Goal: Task Accomplishment & Management: Manage account settings

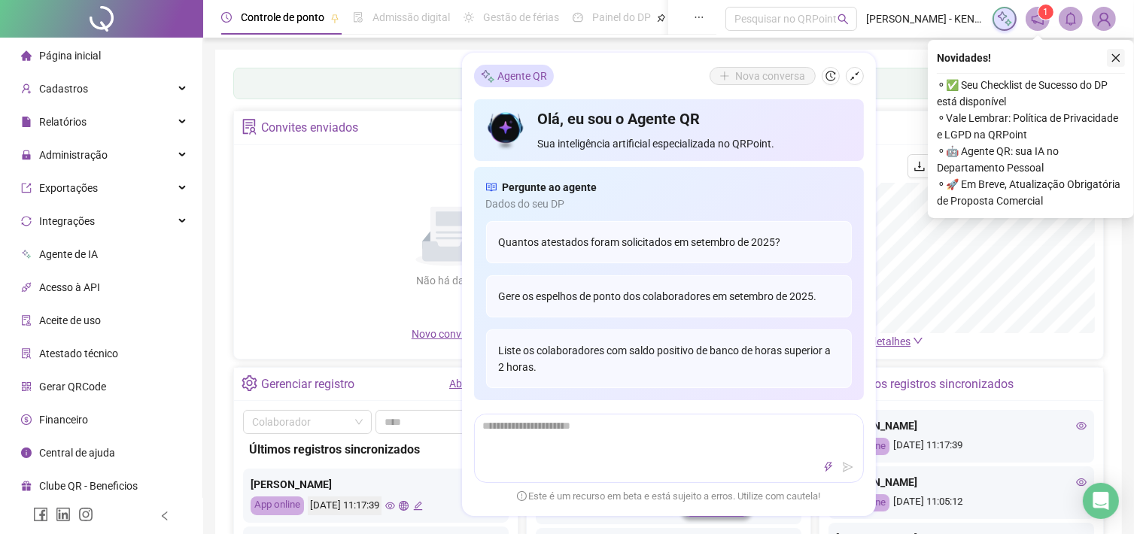
click at [1120, 61] on icon "close" at bounding box center [1116, 58] width 11 height 11
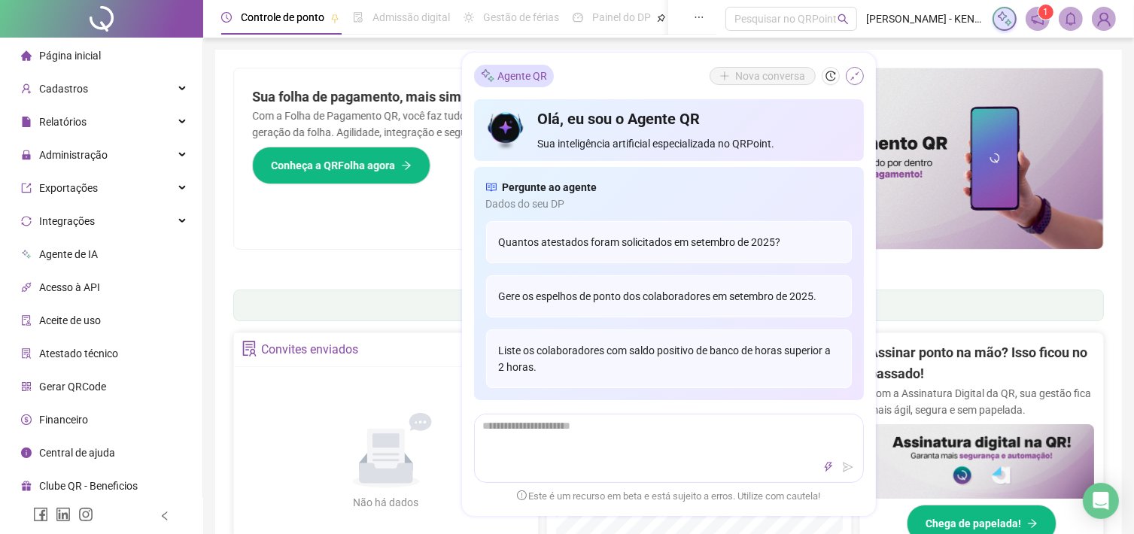
click at [850, 73] on icon "shrink" at bounding box center [855, 76] width 11 height 11
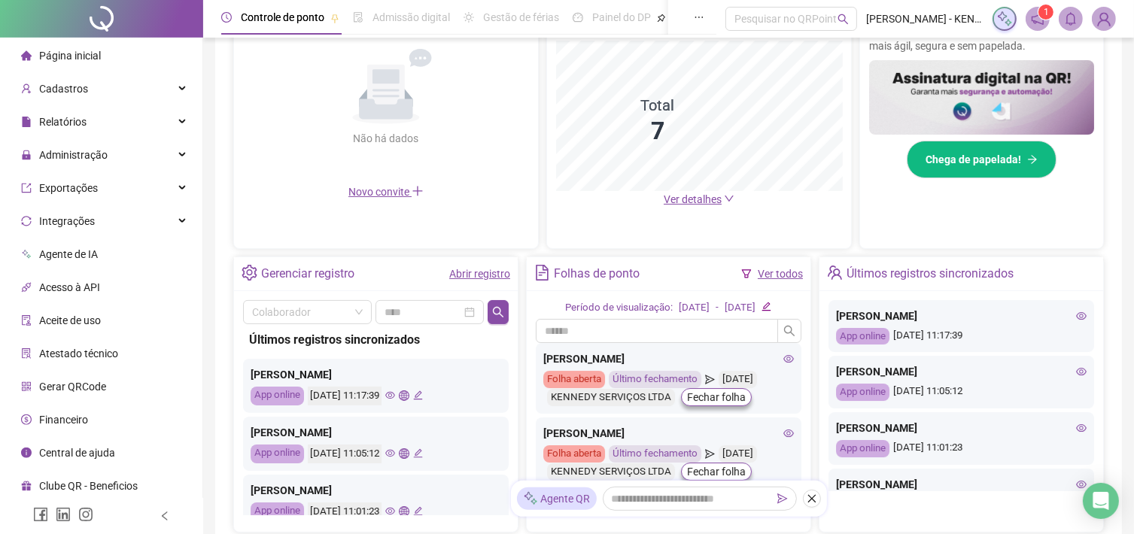
scroll to position [376, 0]
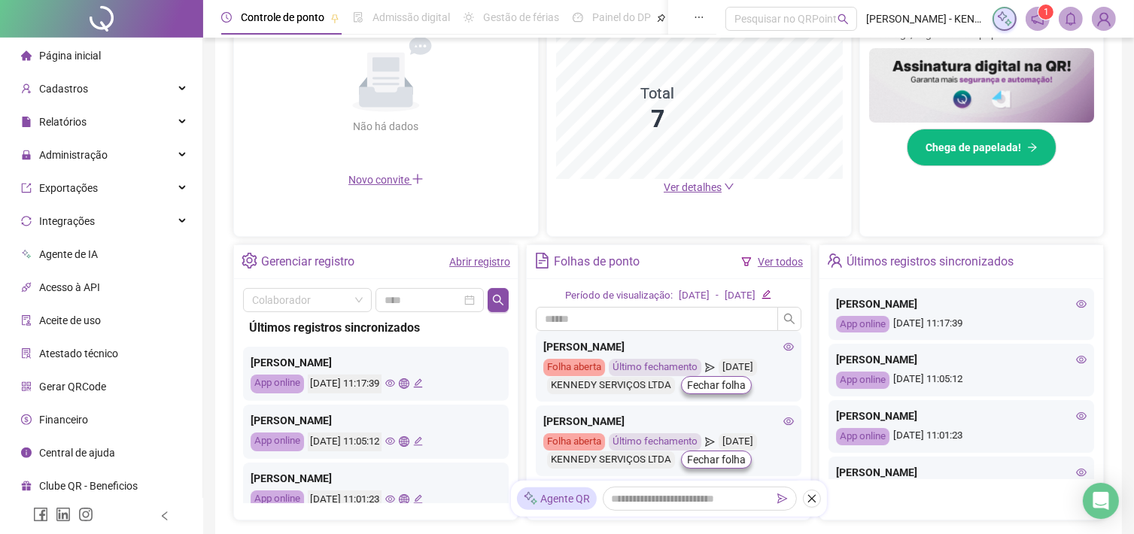
click at [707, 184] on span "Ver detalhes" at bounding box center [693, 187] width 58 height 12
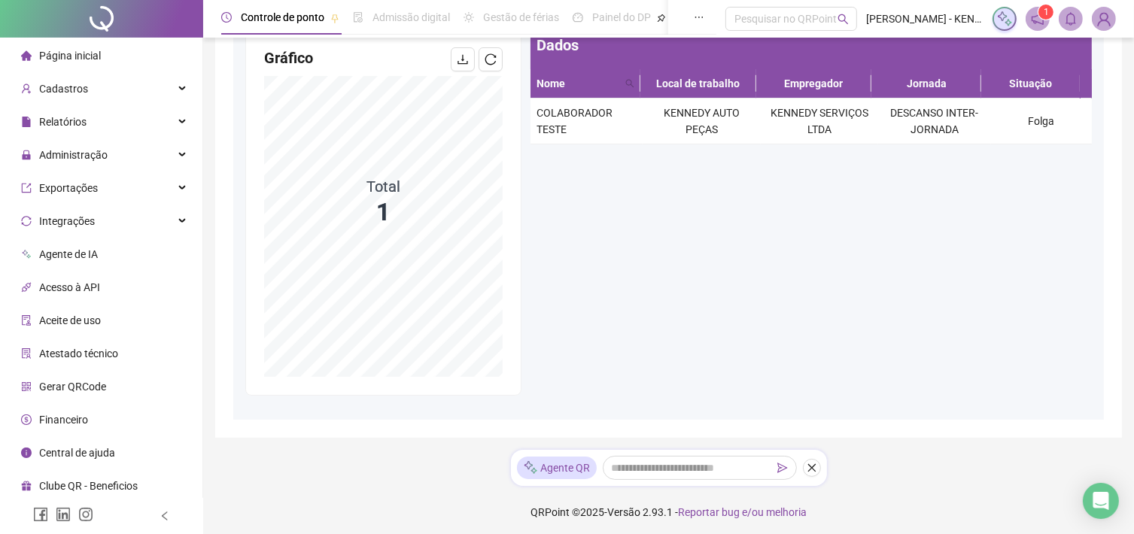
scroll to position [158, 0]
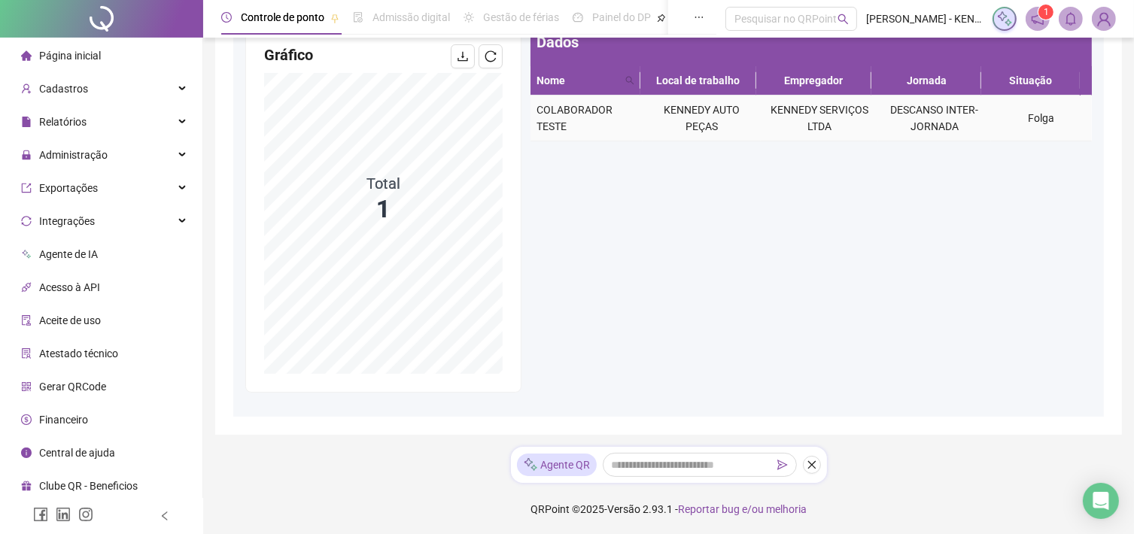
click at [749, 126] on td "KENNEDY AUTO PEÇAS" at bounding box center [702, 119] width 118 height 46
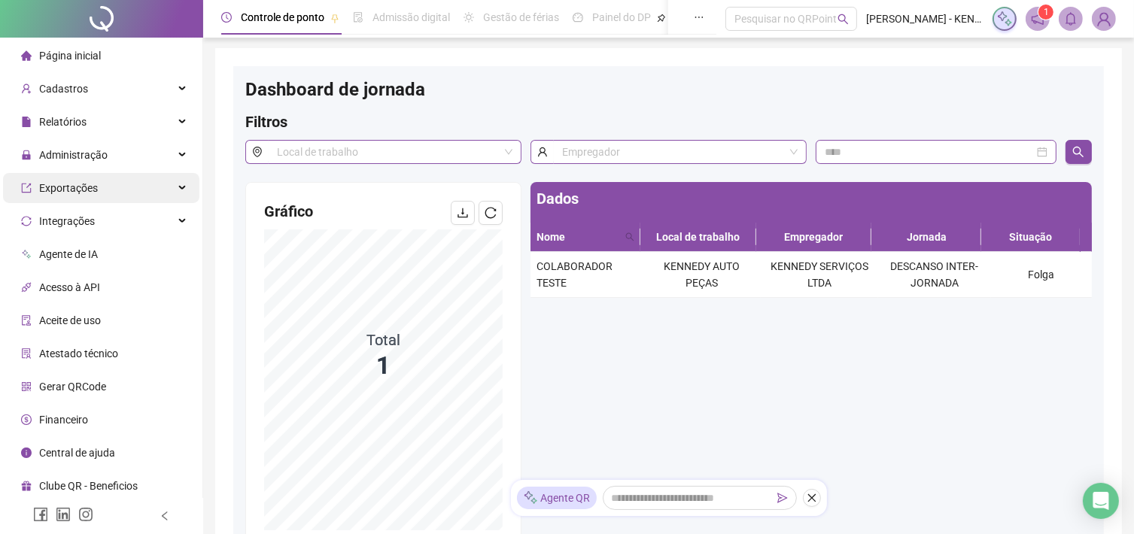
scroll to position [0, 0]
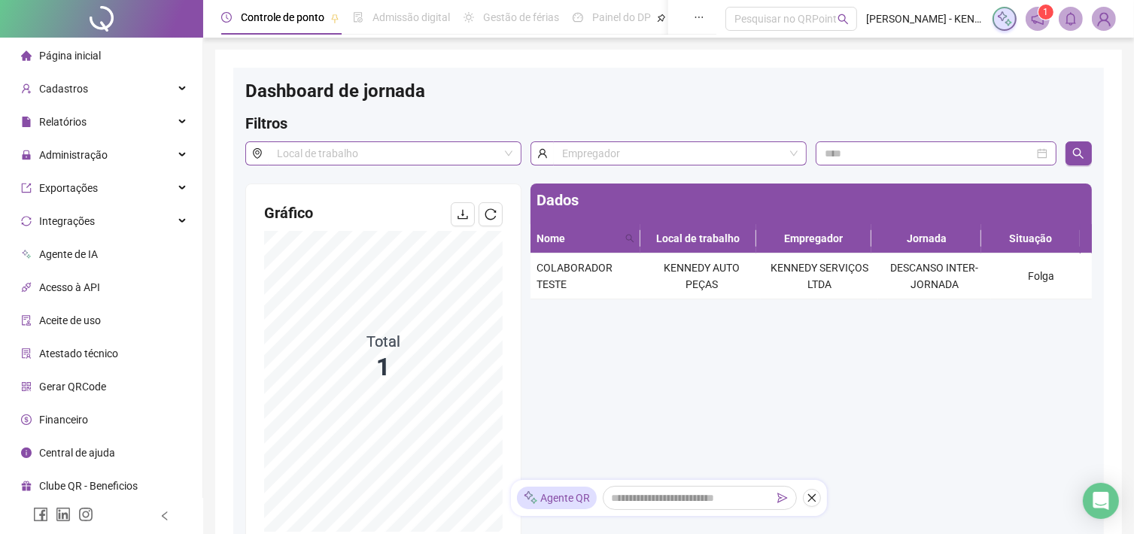
click at [126, 53] on li "Página inicial" at bounding box center [101, 56] width 196 height 30
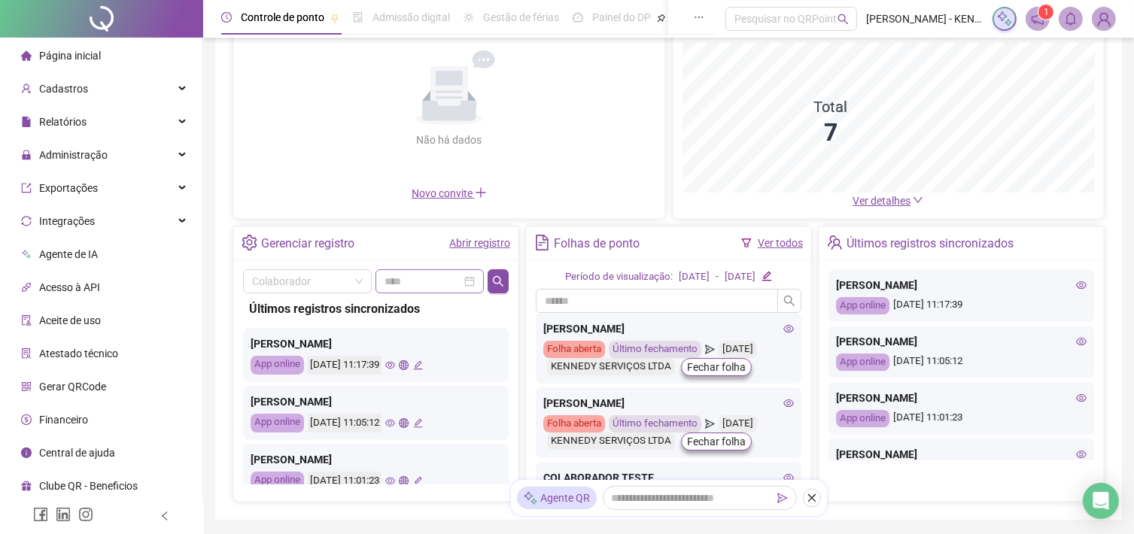
scroll to position [150, 0]
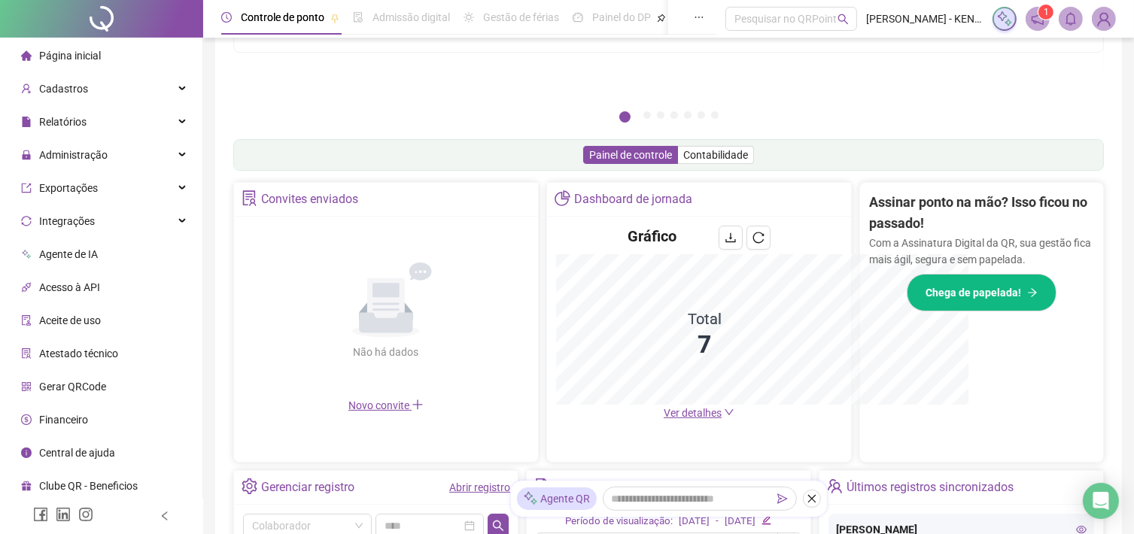
click at [790, 482] on link "Ver todos" at bounding box center [780, 488] width 45 height 12
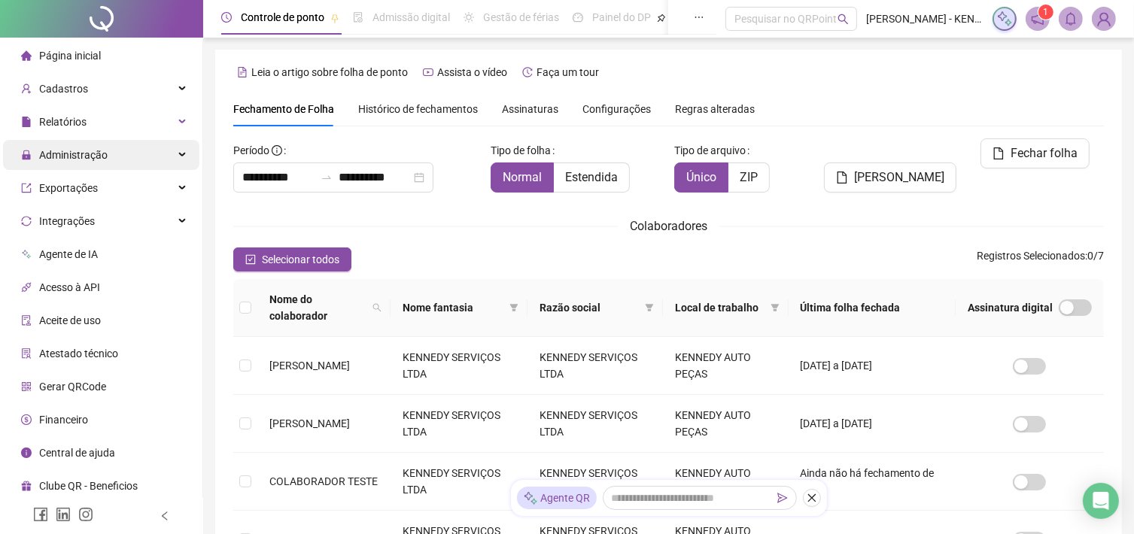
click at [147, 157] on div "Administração" at bounding box center [101, 155] width 196 height 30
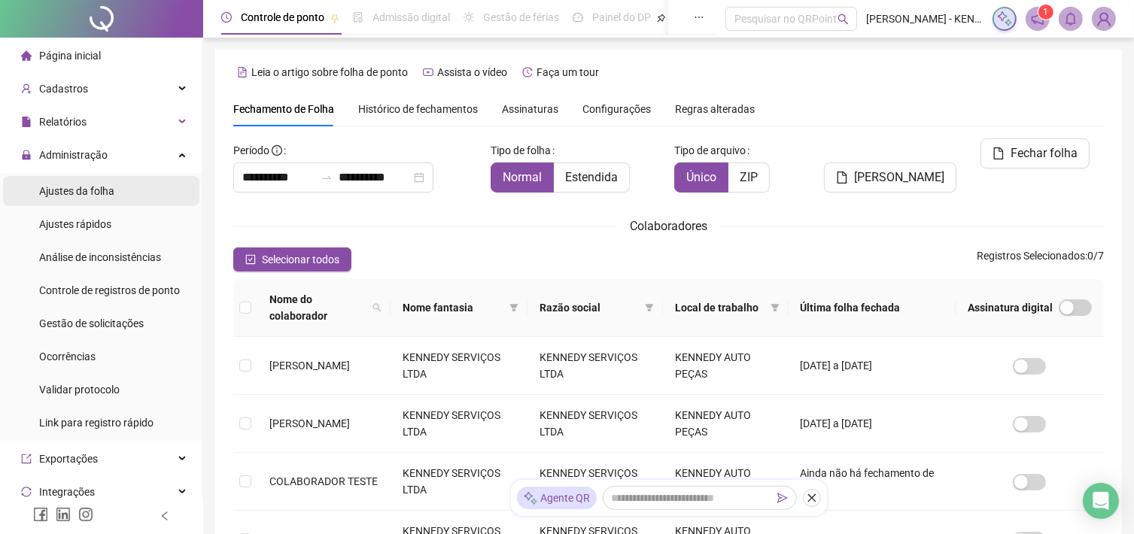
click at [140, 199] on li "Ajustes da folha" at bounding box center [101, 191] width 196 height 30
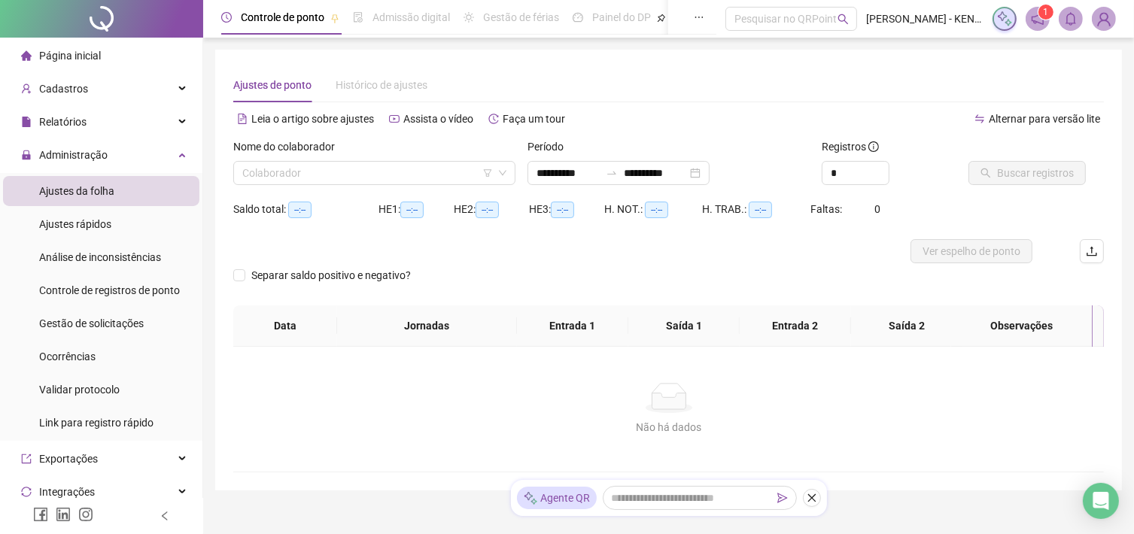
type input "**********"
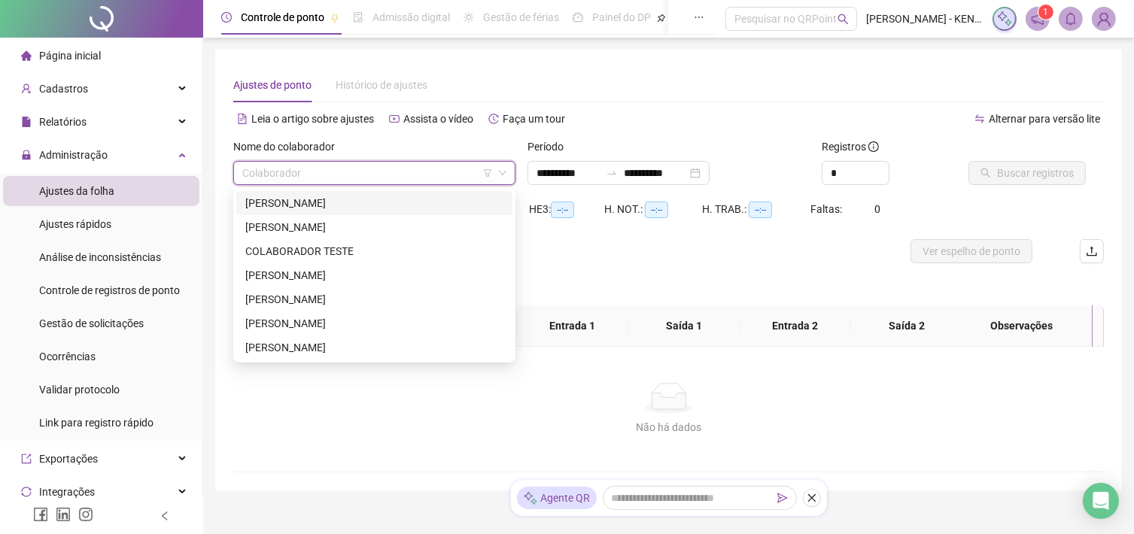
click at [394, 173] on input "search" at bounding box center [367, 173] width 251 height 23
click at [357, 207] on div "ANA ALLICE BRITO ALBUQUERQUE" at bounding box center [374, 203] width 258 height 17
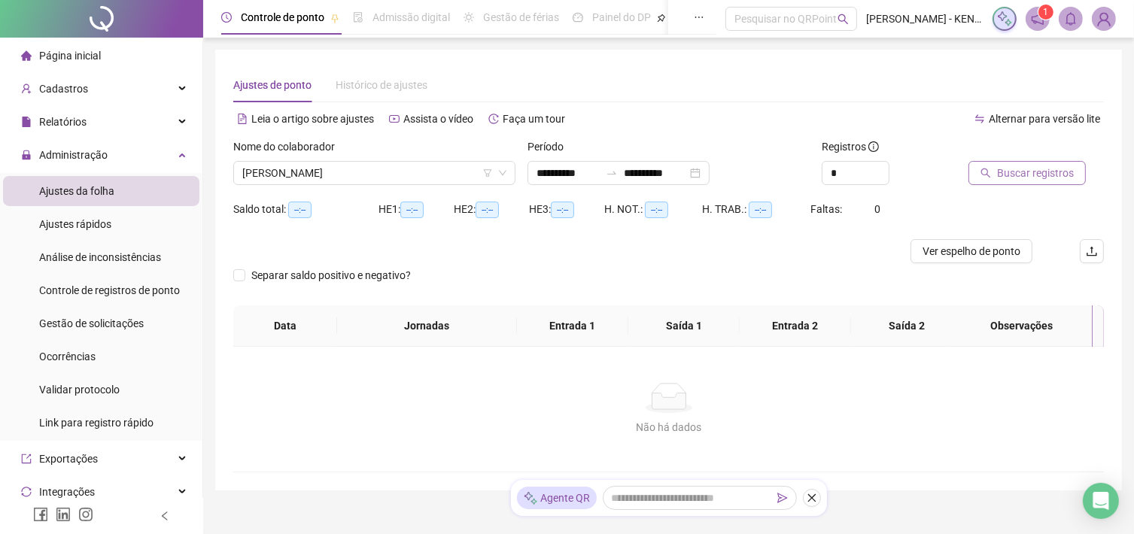
click at [1050, 180] on span "Buscar registros" at bounding box center [1035, 173] width 77 height 17
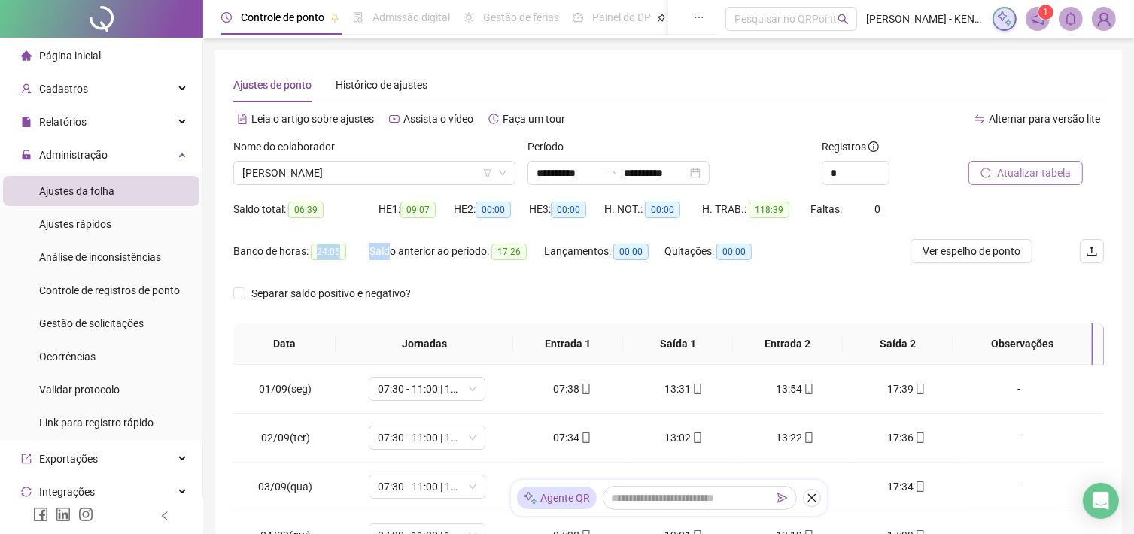
drag, startPoint x: 313, startPoint y: 254, endPoint x: 388, endPoint y: 255, distance: 75.3
click at [388, 255] on div "Banco de horas: 24:05 Saldo anterior ao período: 17:26 Lançamentos: 00:00 Quita…" at bounding box center [559, 260] width 653 height 42
click at [336, 262] on div "Banco de horas: 24:05" at bounding box center [301, 251] width 136 height 24
click at [398, 181] on span "ANA ALLICE BRITO ALBUQUERQUE" at bounding box center [374, 173] width 264 height 23
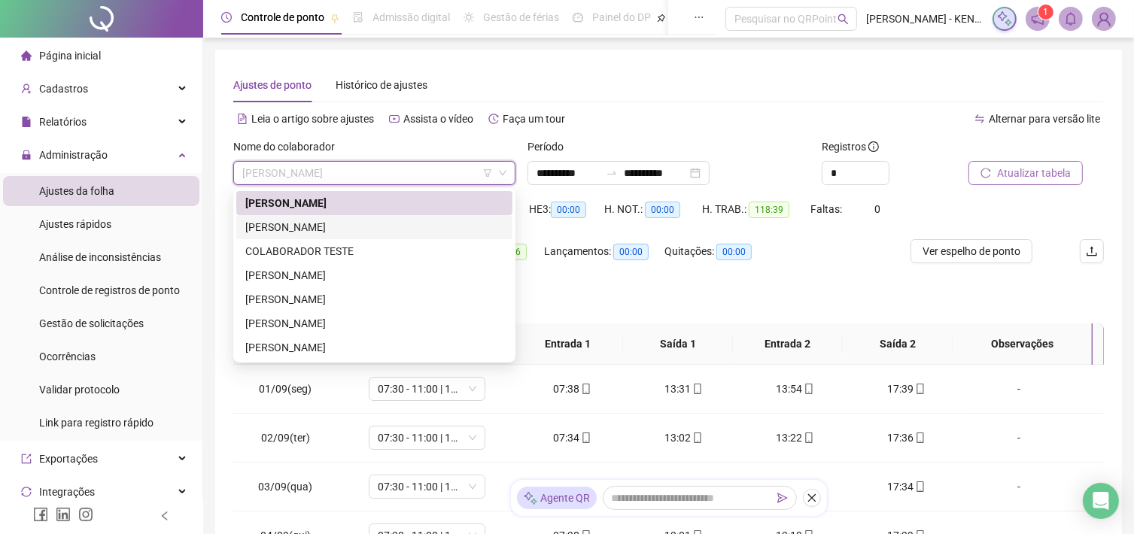
click at [394, 231] on div "CLEOMAN LIMA DO NASCIMENTO" at bounding box center [374, 227] width 258 height 17
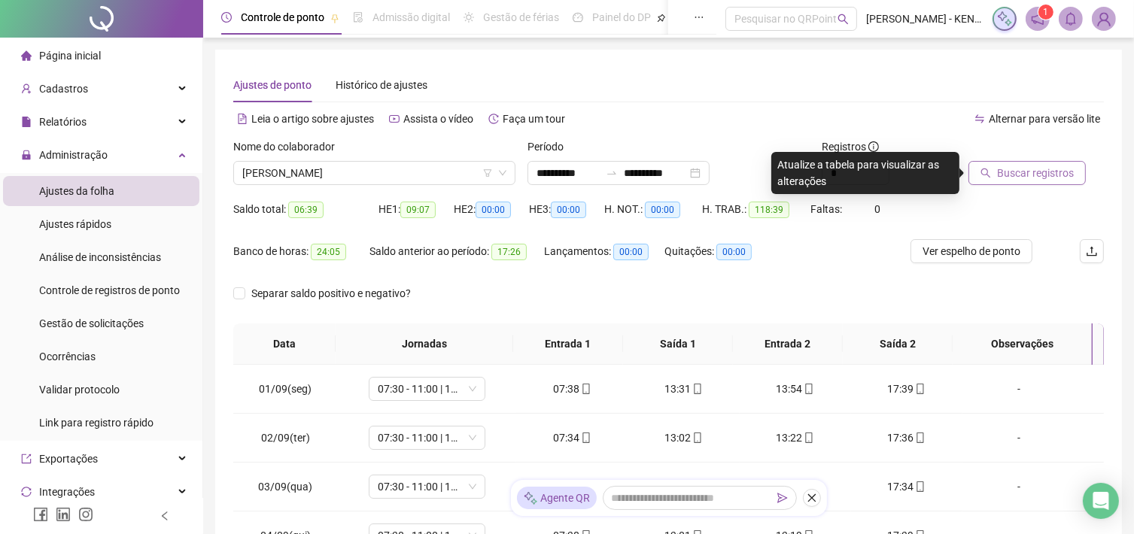
click at [1035, 175] on span "Buscar registros" at bounding box center [1035, 173] width 77 height 17
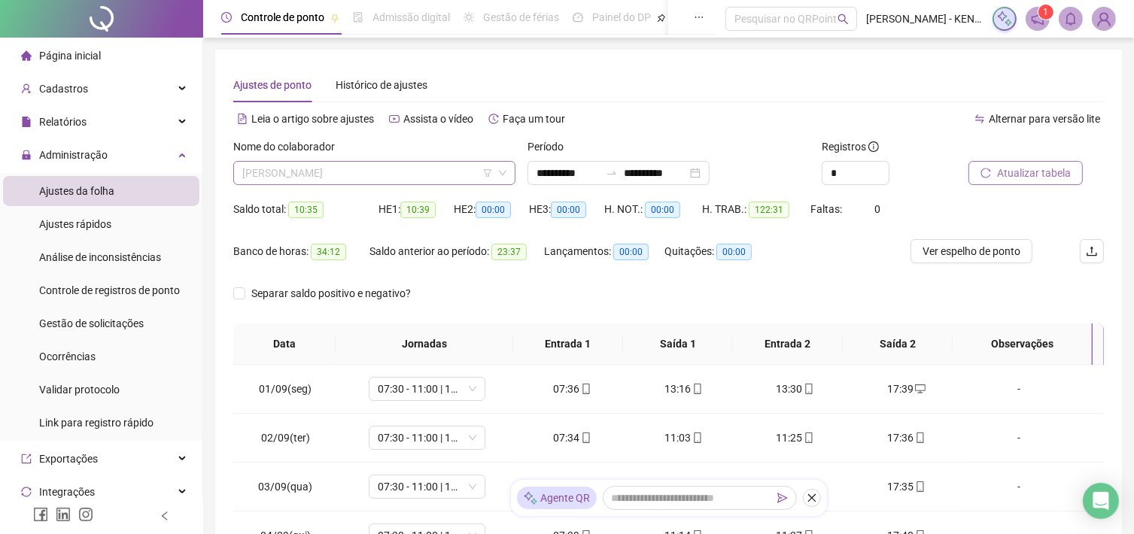
click at [375, 165] on span "CLEOMAN LIMA DO NASCIMENTO" at bounding box center [374, 173] width 264 height 23
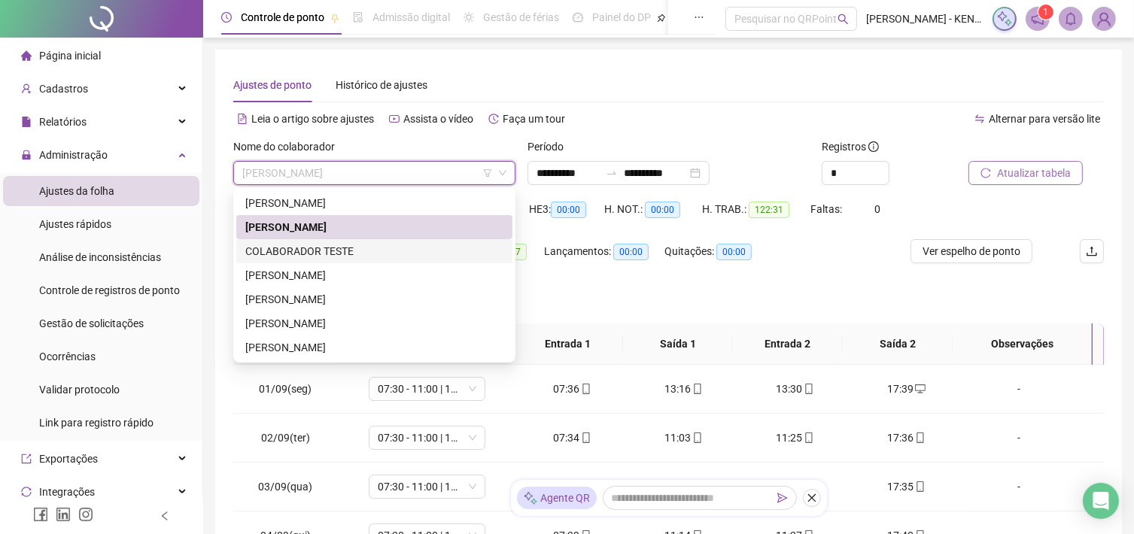
click at [351, 245] on div "COLABORADOR TESTE" at bounding box center [374, 251] width 258 height 17
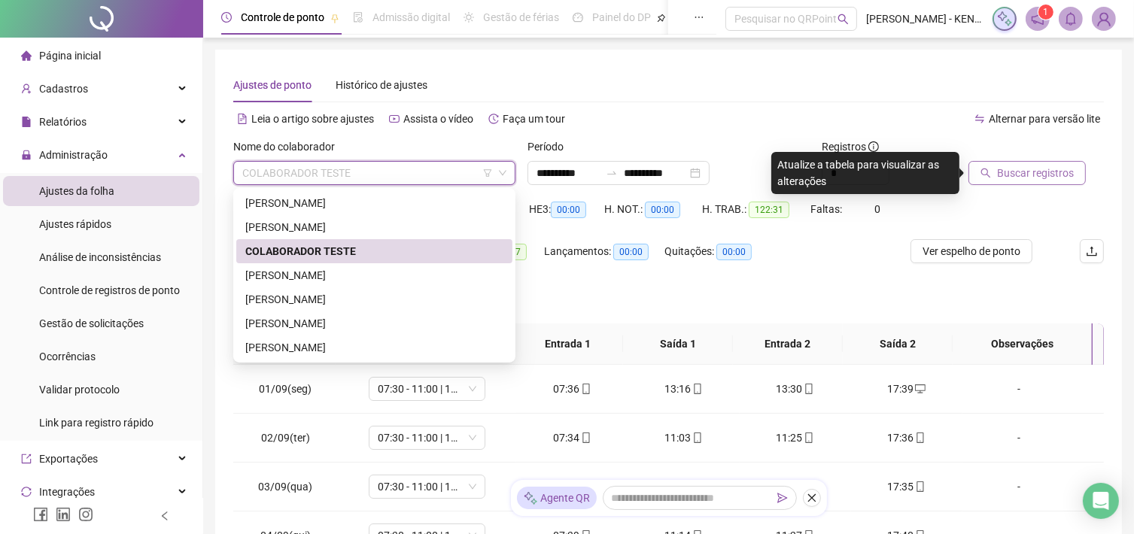
click at [457, 181] on span "COLABORADOR TESTE" at bounding box center [374, 173] width 264 height 23
click at [391, 273] on div "JOSE WESLEY DE MORAIS DE CARVALHO" at bounding box center [374, 275] width 258 height 17
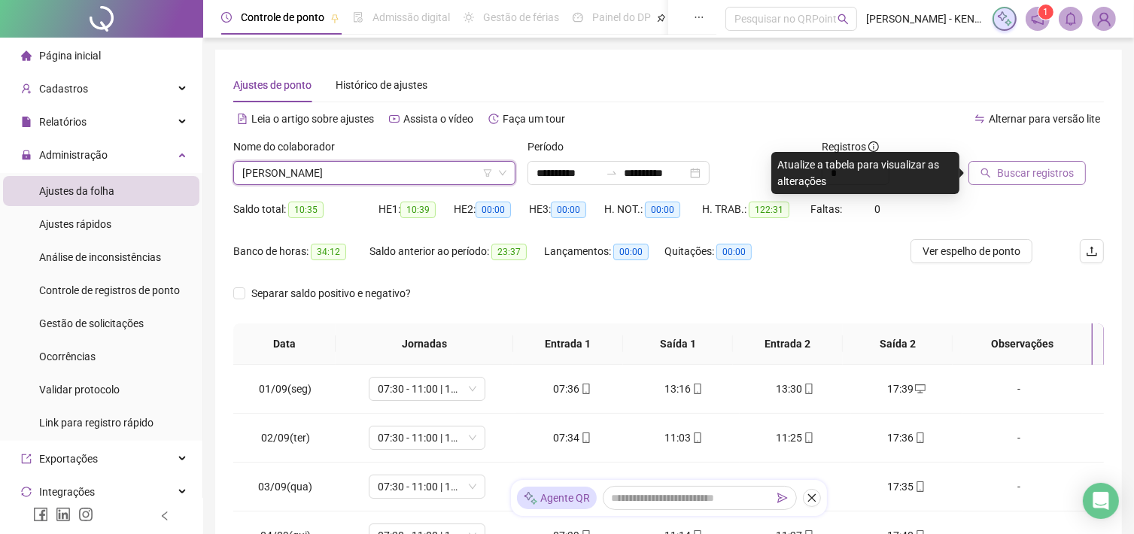
click at [1050, 184] on button "Buscar registros" at bounding box center [1026, 173] width 117 height 24
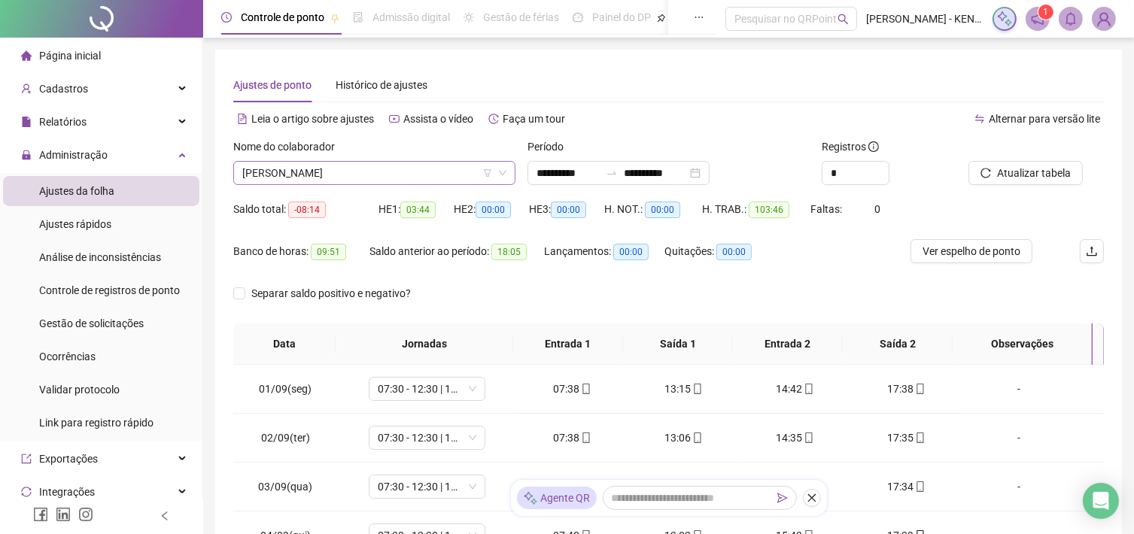
click at [506, 175] on icon "down" at bounding box center [502, 173] width 9 height 9
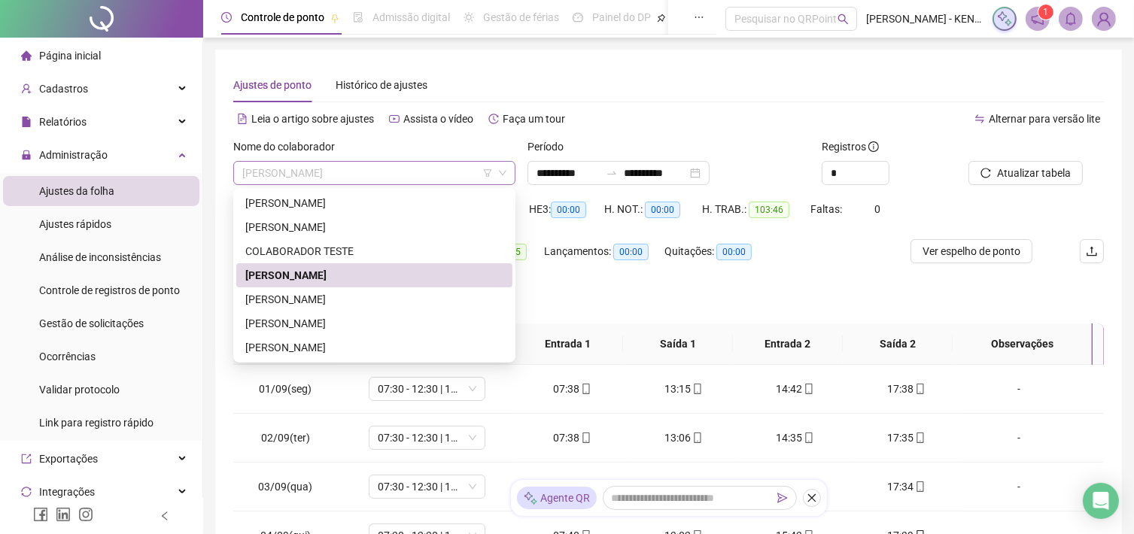
click at [500, 178] on span "JOSE WESLEY DE MORAIS DE CARVALHO" at bounding box center [374, 173] width 264 height 23
click at [357, 302] on div "MARIA EDUARDA ALVES SAMPAIO" at bounding box center [374, 299] width 258 height 17
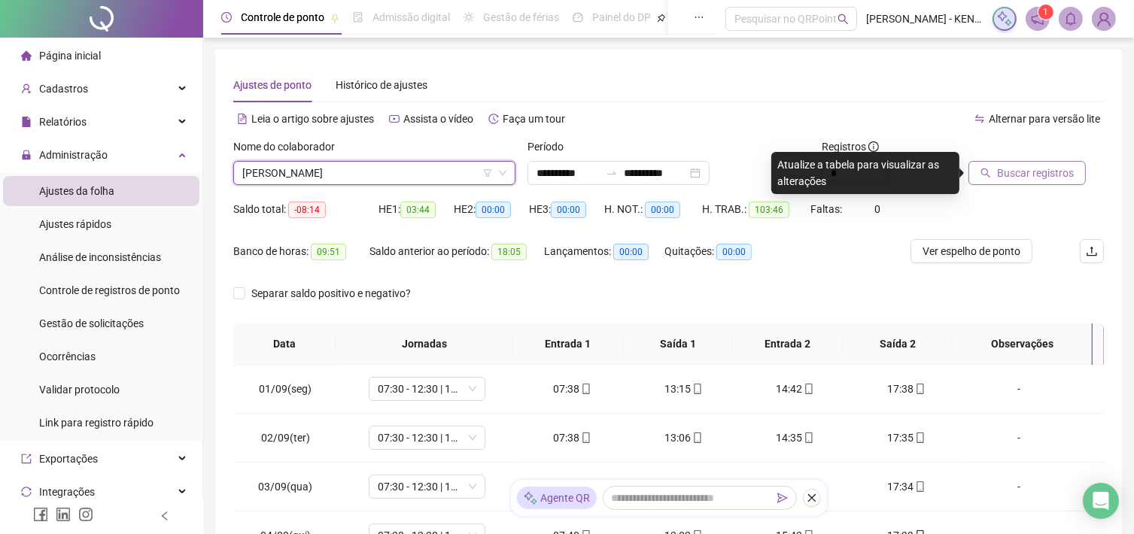
click at [1050, 174] on span "Buscar registros" at bounding box center [1035, 173] width 77 height 17
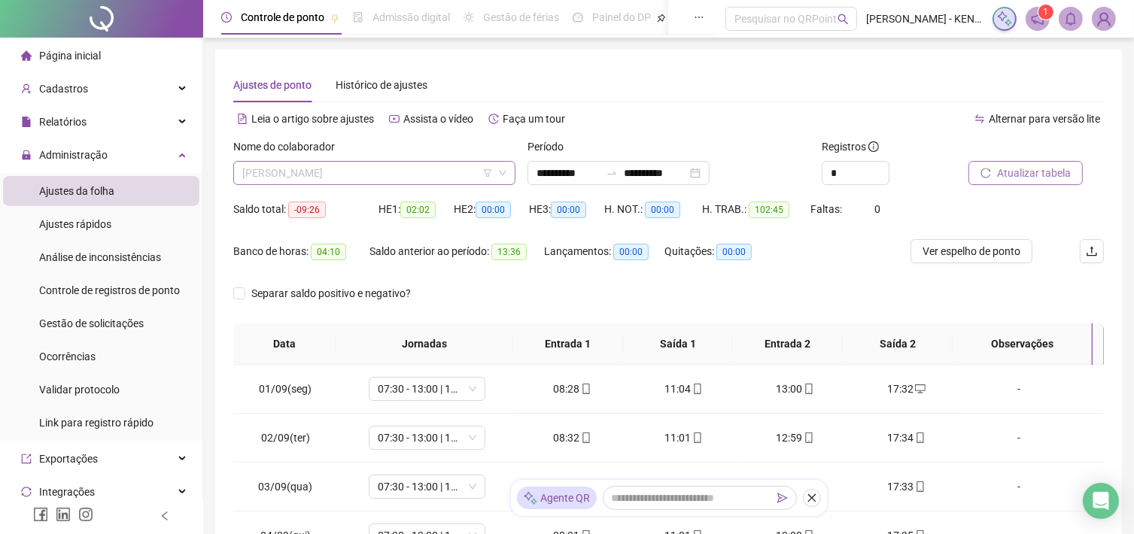
click at [433, 172] on span "MARIA EDUARDA ALVES SAMPAIO" at bounding box center [374, 173] width 264 height 23
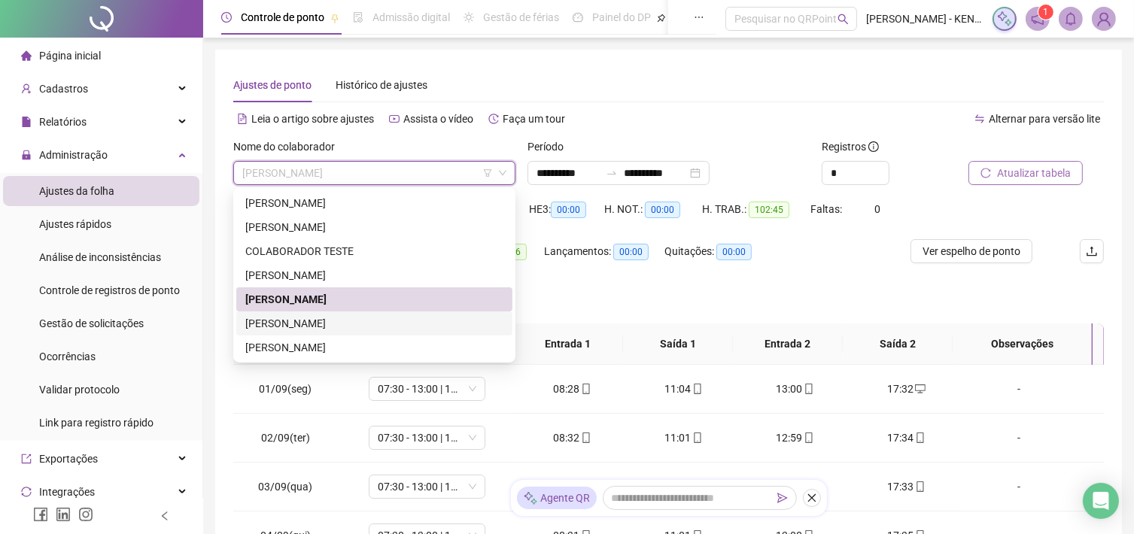
click at [355, 318] on div "PAULO HENRIQUE DA SILVA VERAS" at bounding box center [374, 323] width 258 height 17
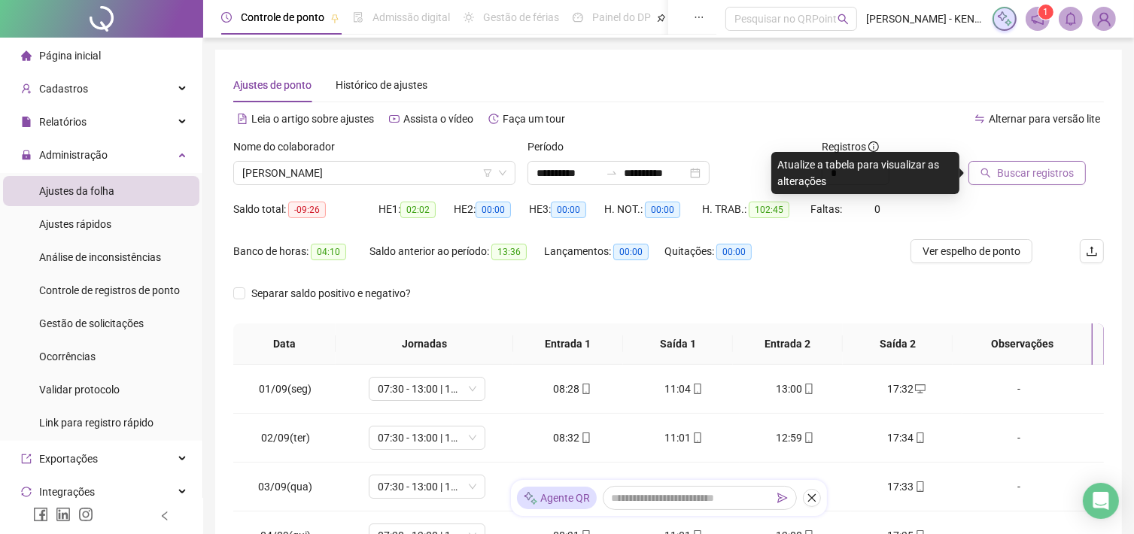
click at [1066, 171] on span "Buscar registros" at bounding box center [1035, 173] width 77 height 17
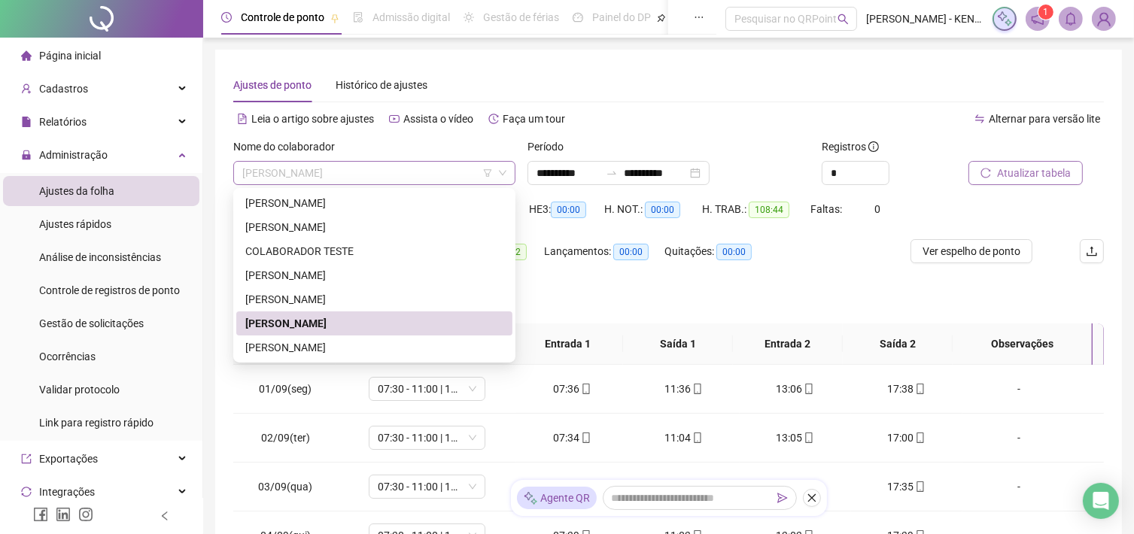
click at [495, 169] on span "PAULO HENRIQUE DA SILVA VERAS" at bounding box center [374, 173] width 264 height 23
click at [326, 342] on div "WESLEY GOMES ARAUJO NOBRE" at bounding box center [374, 347] width 258 height 17
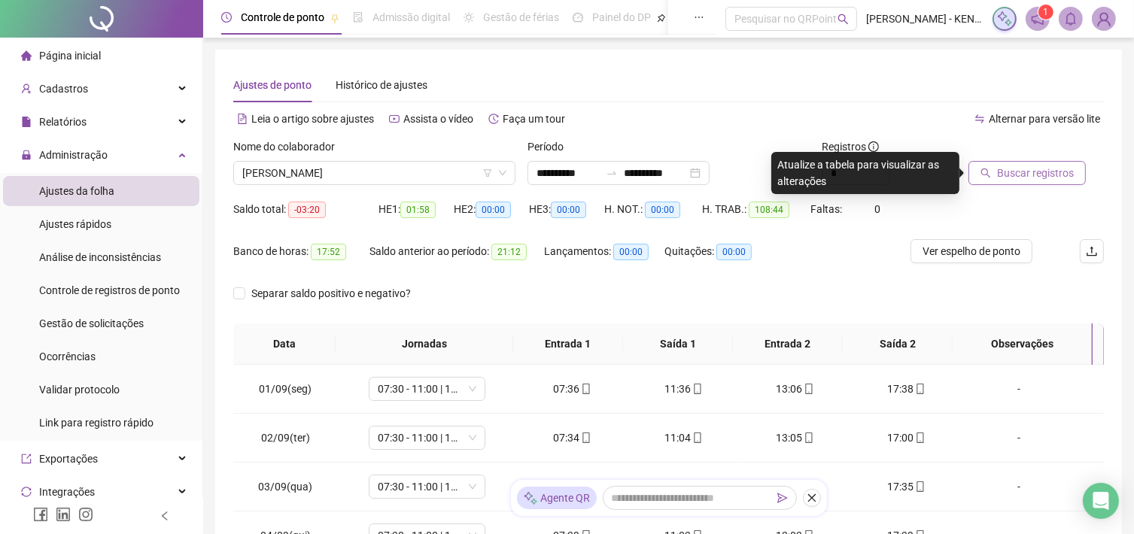
click at [1025, 170] on span "Buscar registros" at bounding box center [1035, 173] width 77 height 17
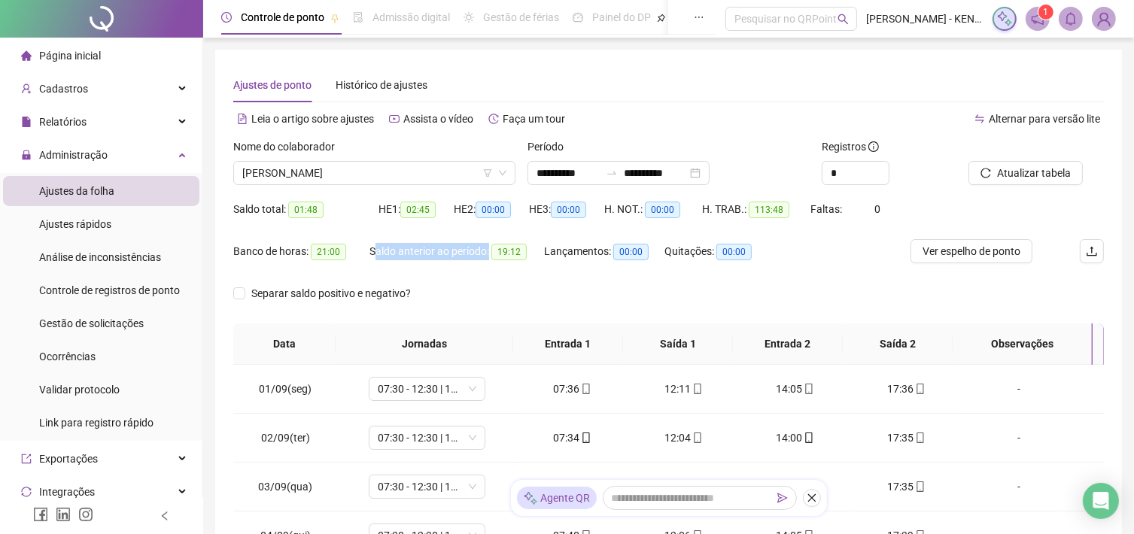
drag, startPoint x: 490, startPoint y: 248, endPoint x: 373, endPoint y: 248, distance: 116.6
click at [373, 248] on div "Saldo anterior ao período: 19:12" at bounding box center [456, 251] width 175 height 17
click at [462, 265] on div "Saldo anterior ao período: 19:12" at bounding box center [456, 260] width 175 height 42
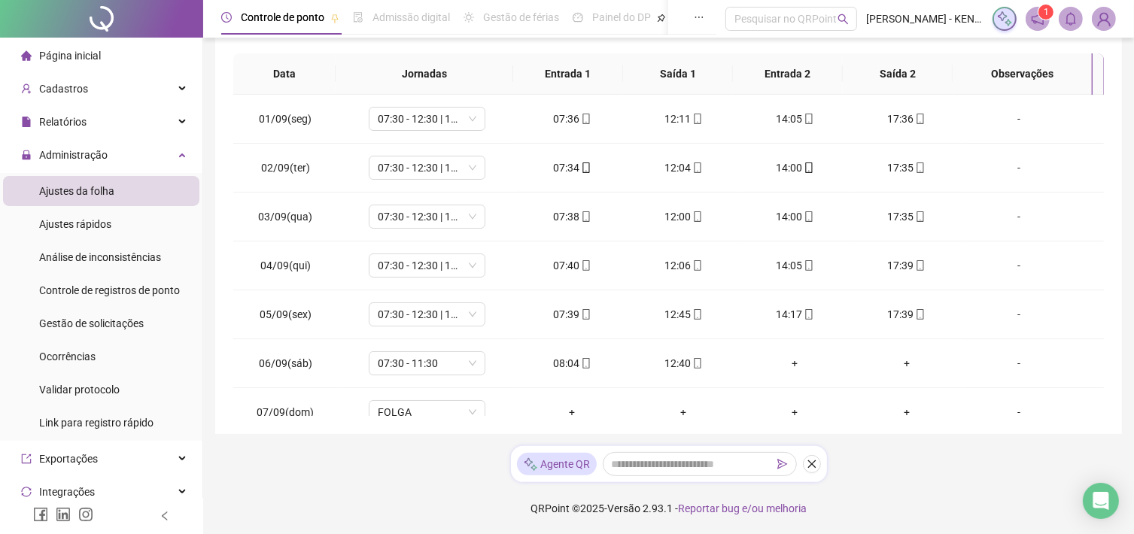
scroll to position [44, 0]
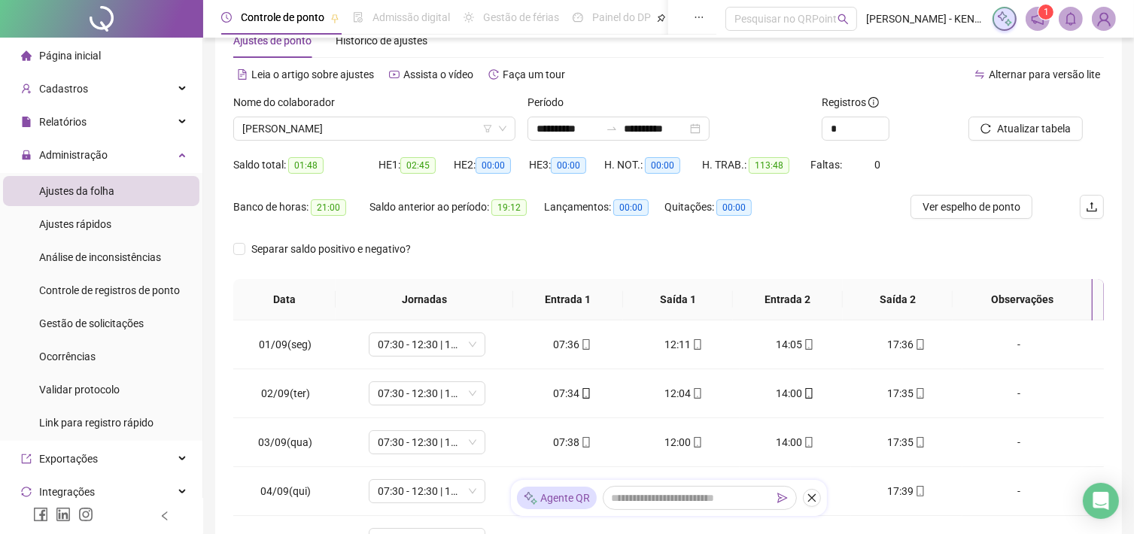
click at [108, 57] on li "Página inicial" at bounding box center [101, 56] width 196 height 30
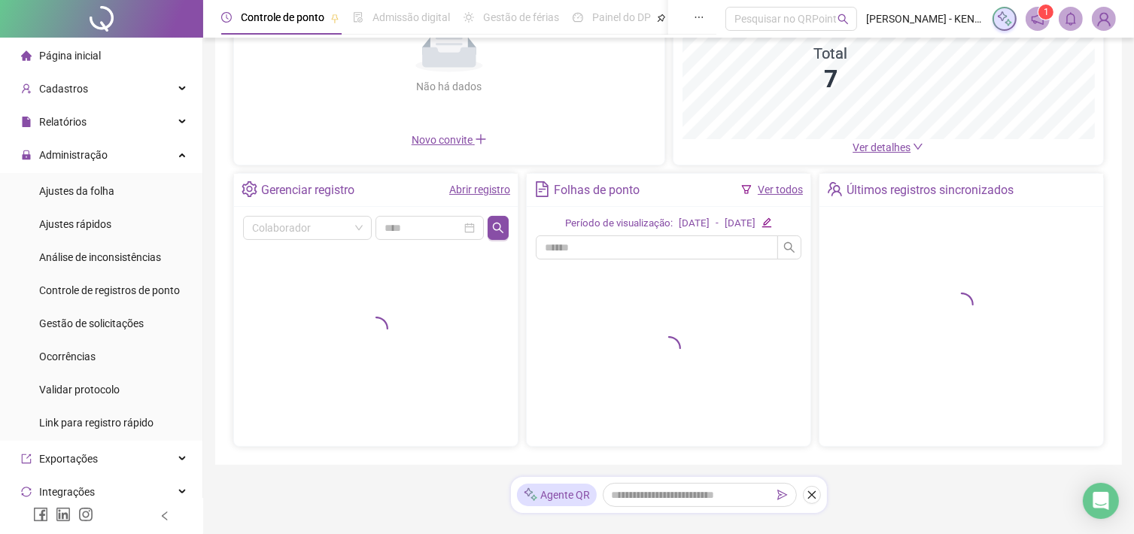
scroll to position [195, 0]
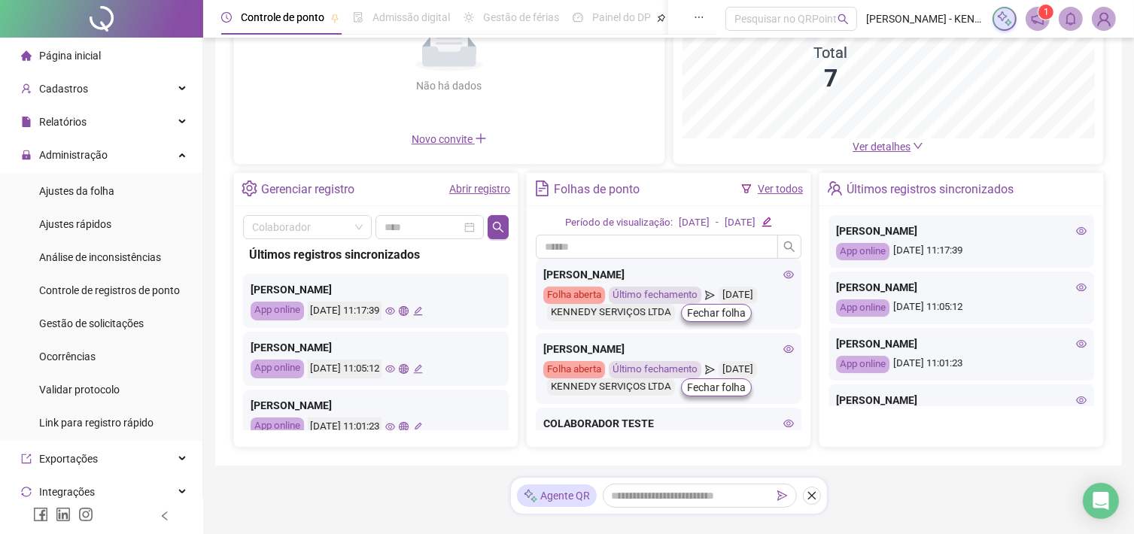
click at [697, 224] on div "01/09/2025" at bounding box center [694, 223] width 31 height 16
click at [801, 223] on div "Período de visualização: 01/09/2025 - 17/09/2025" at bounding box center [669, 223] width 266 height 16
click at [771, 221] on icon "edit" at bounding box center [766, 222] width 10 height 10
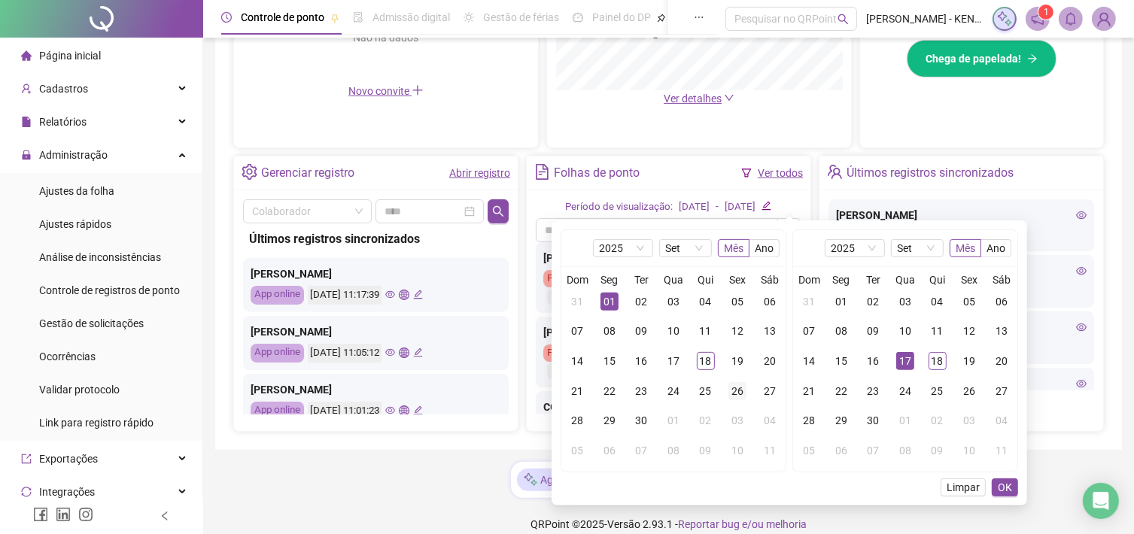
scroll to position [479, 0]
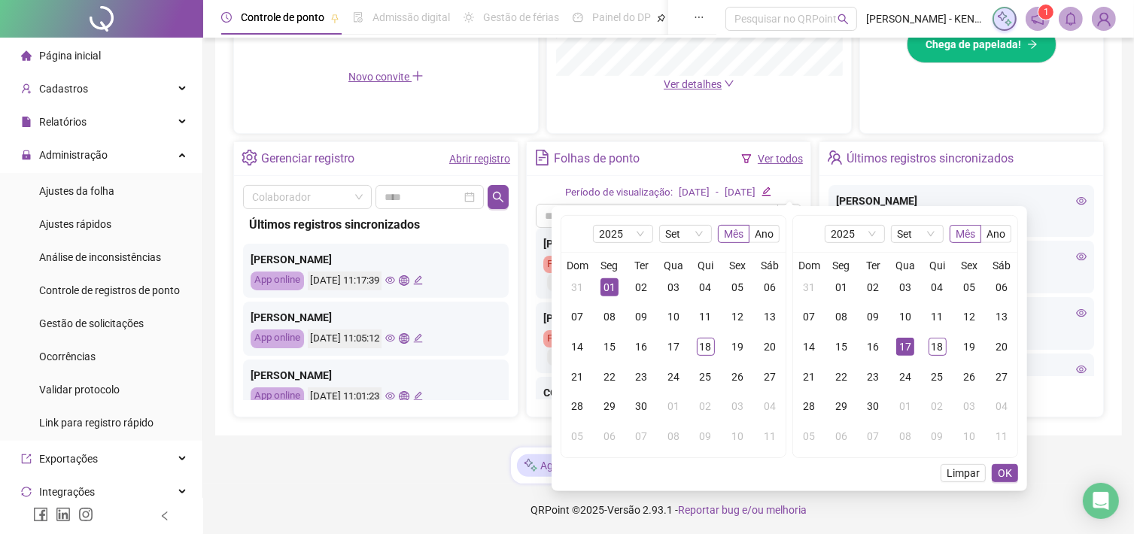
click at [620, 286] on td "01" at bounding box center [610, 287] width 32 height 30
click at [912, 346] on div "17" at bounding box center [905, 347] width 18 height 18
click at [1002, 471] on span "OK" at bounding box center [1005, 473] width 14 height 17
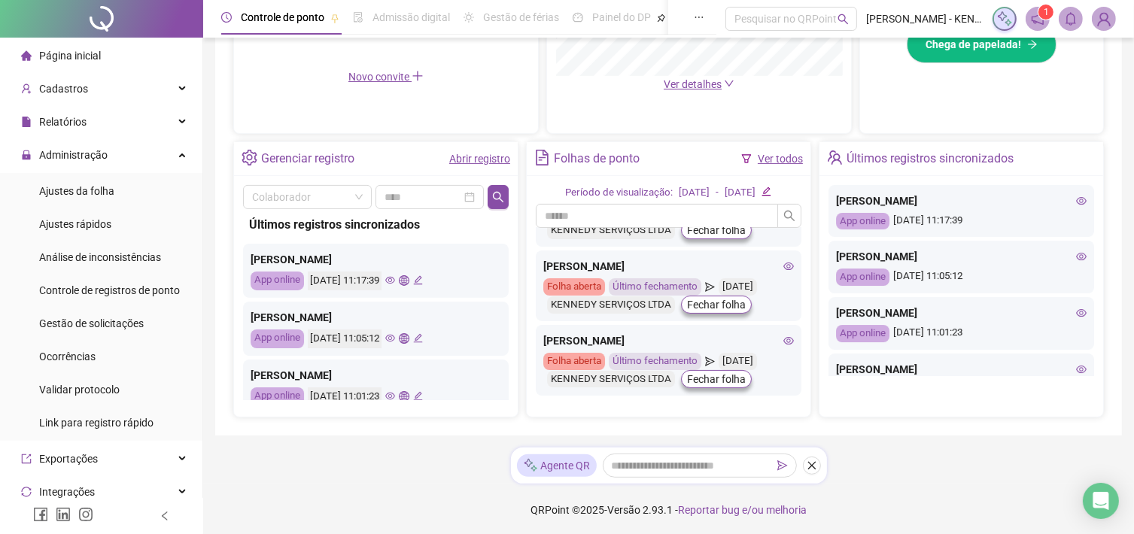
scroll to position [349, 0]
click at [783, 338] on icon "eye" at bounding box center [788, 342] width 11 height 8
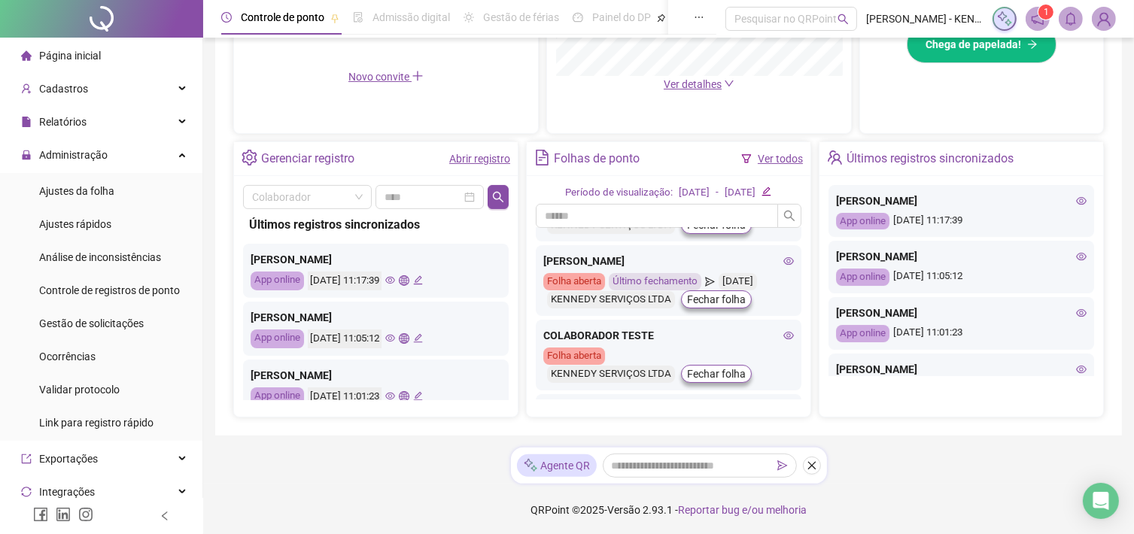
scroll to position [0, 0]
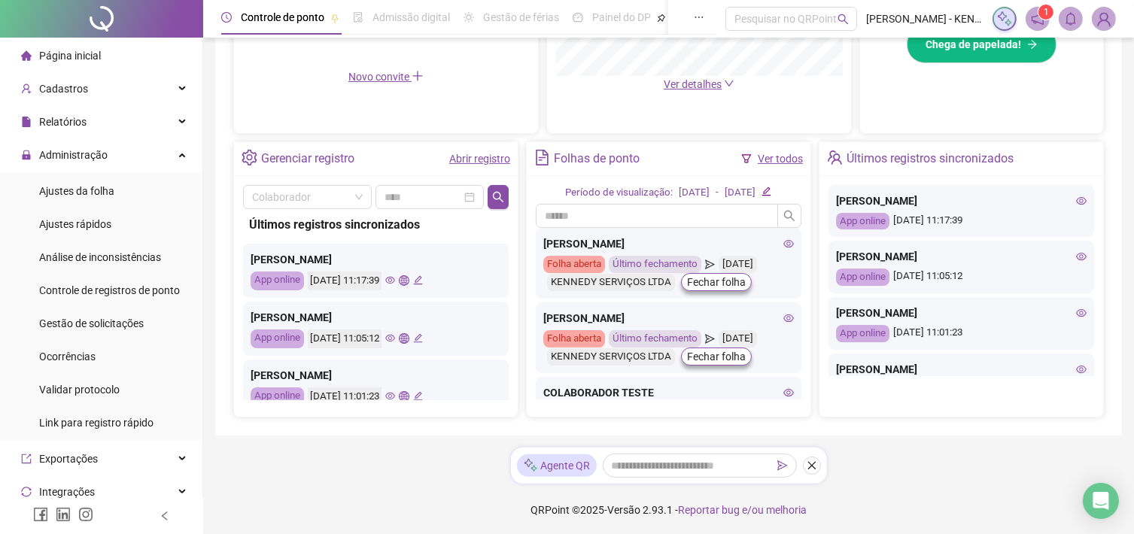
click at [395, 284] on icon "eye" at bounding box center [390, 280] width 10 height 10
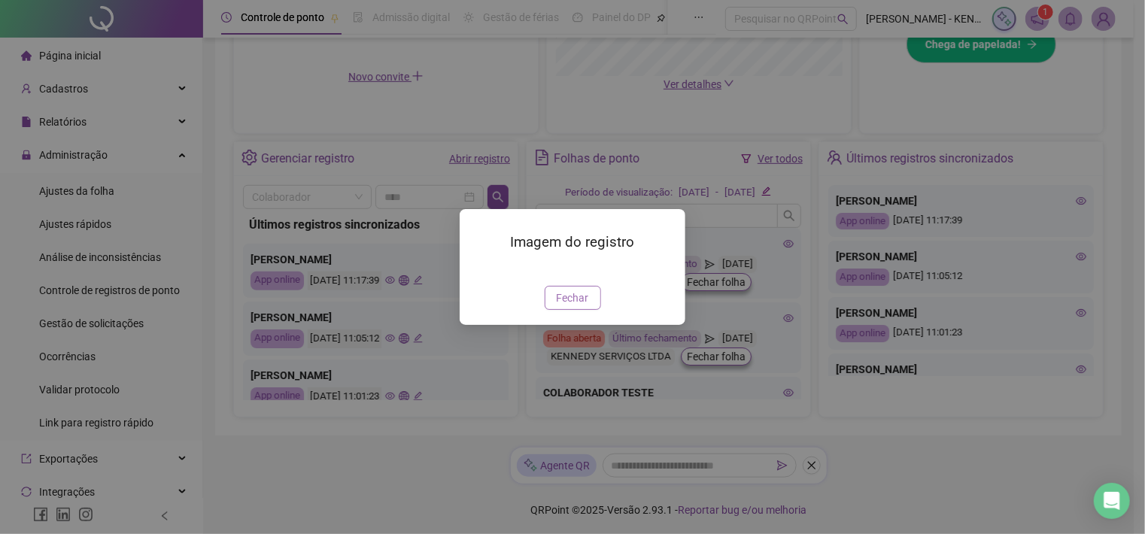
click at [575, 306] on span "Fechar" at bounding box center [573, 298] width 32 height 17
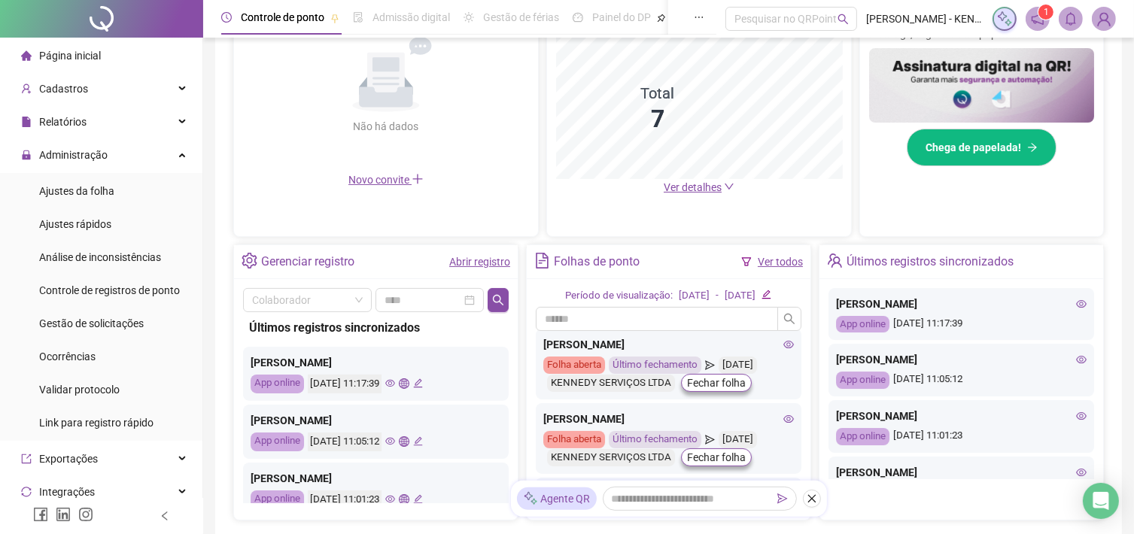
scroll to position [274, 0]
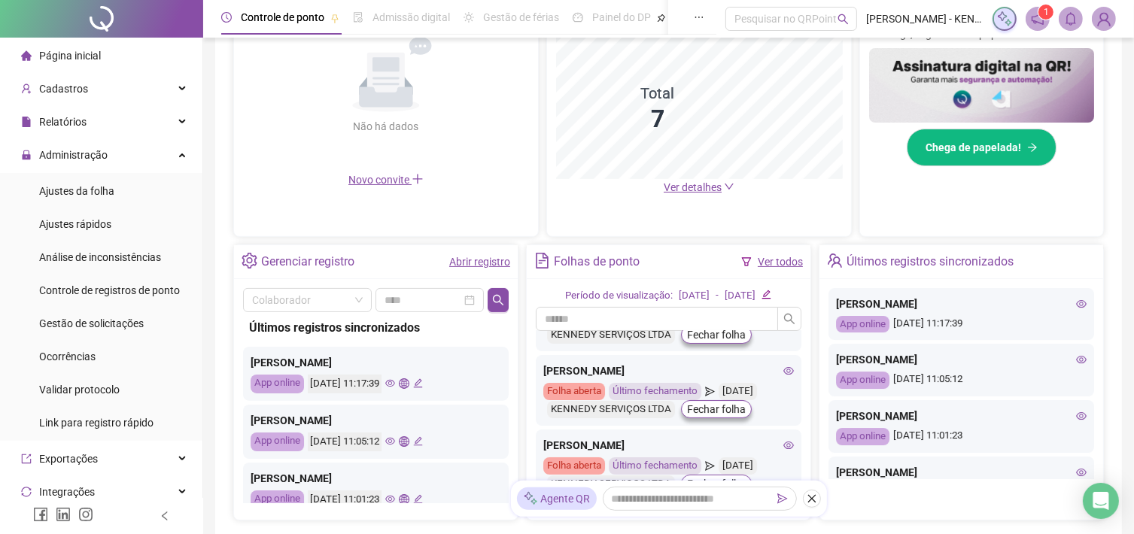
click at [783, 440] on icon "eye" at bounding box center [788, 445] width 11 height 11
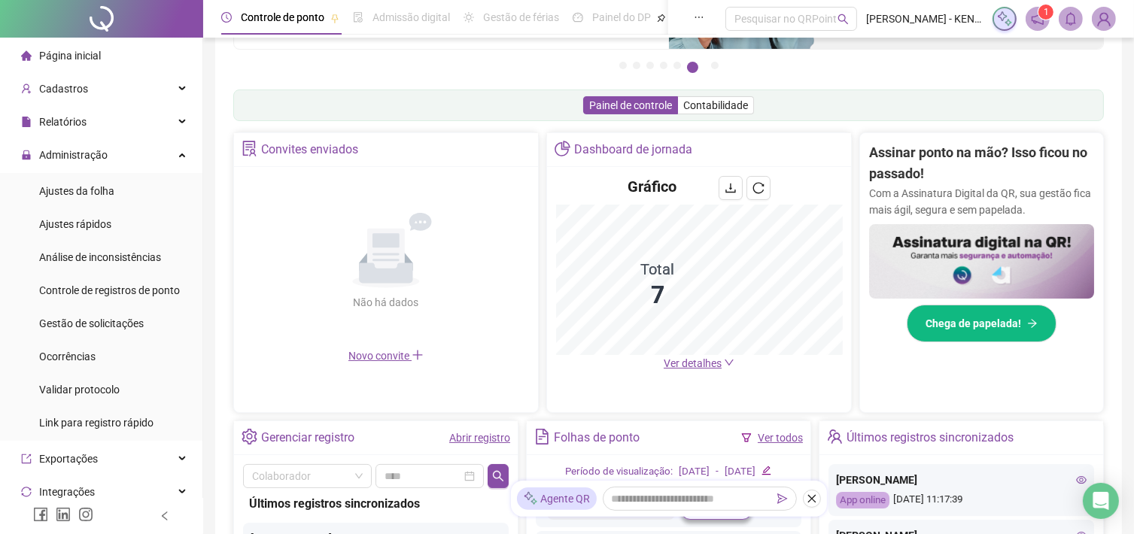
scroll to position [0, 0]
